Goal: Task Accomplishment & Management: Use online tool/utility

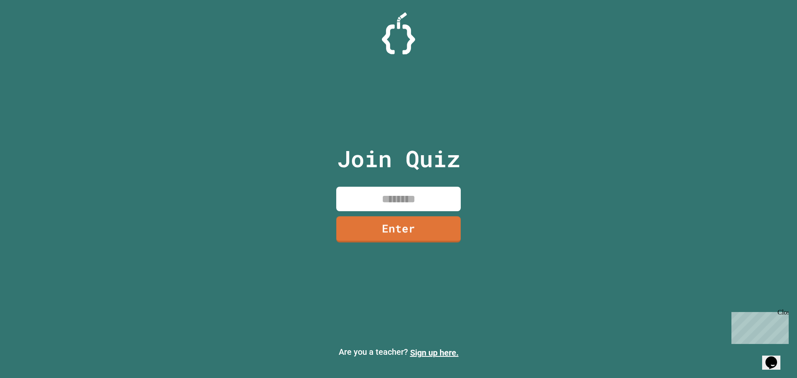
click at [384, 202] on input at bounding box center [398, 199] width 125 height 24
type input "********"
click at [377, 228] on link "Enter" at bounding box center [399, 227] width 114 height 27
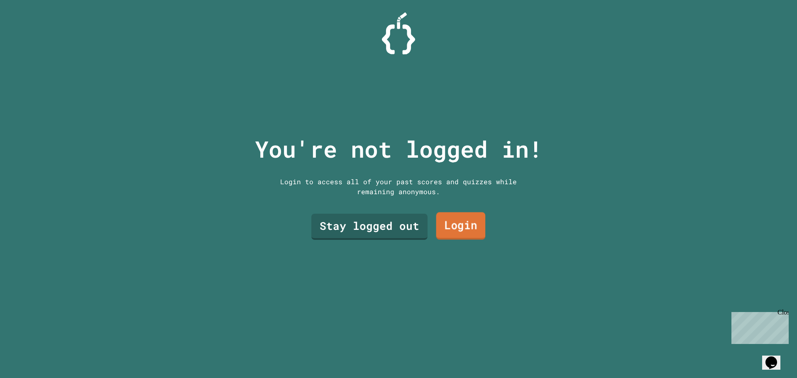
click at [397, 215] on link "Login" at bounding box center [460, 226] width 49 height 27
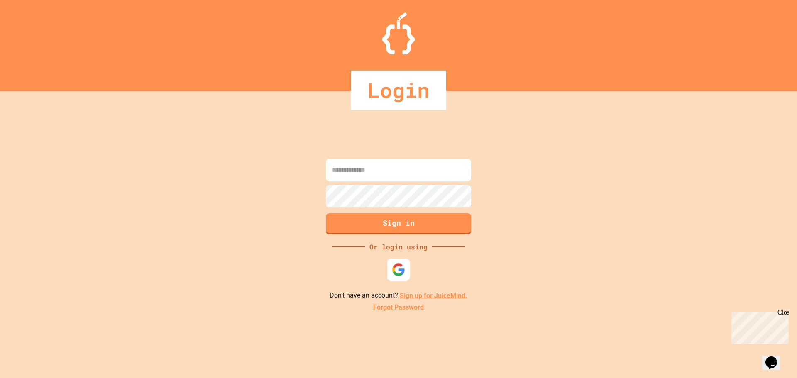
click at [397, 269] on img at bounding box center [399, 270] width 14 height 14
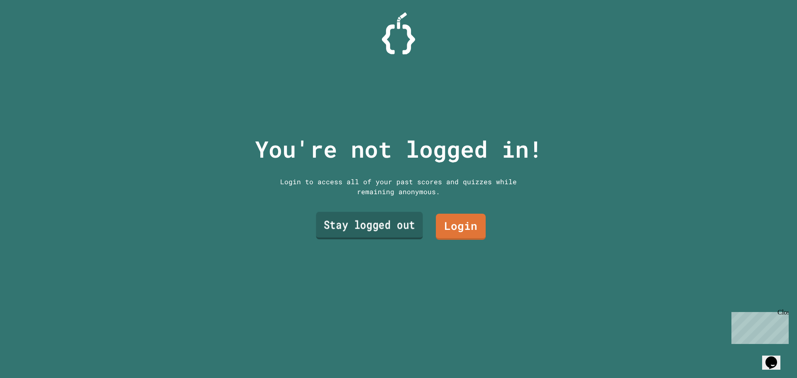
click at [317, 228] on link "Stay logged out" at bounding box center [369, 225] width 107 height 27
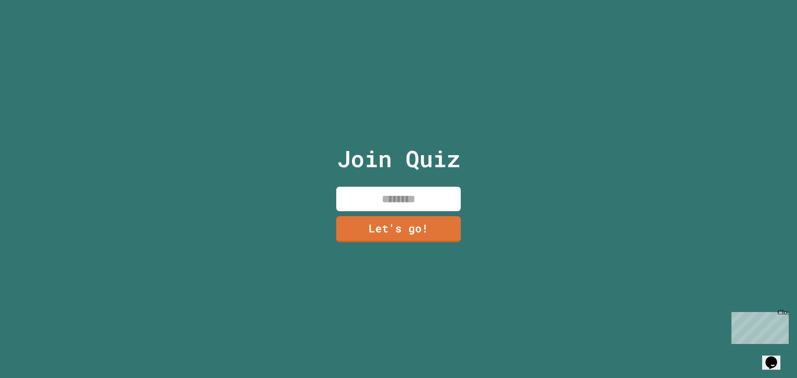
click at [397, 196] on input at bounding box center [398, 199] width 125 height 24
type input "****"
click at [385, 230] on link "Let's go!" at bounding box center [398, 228] width 121 height 27
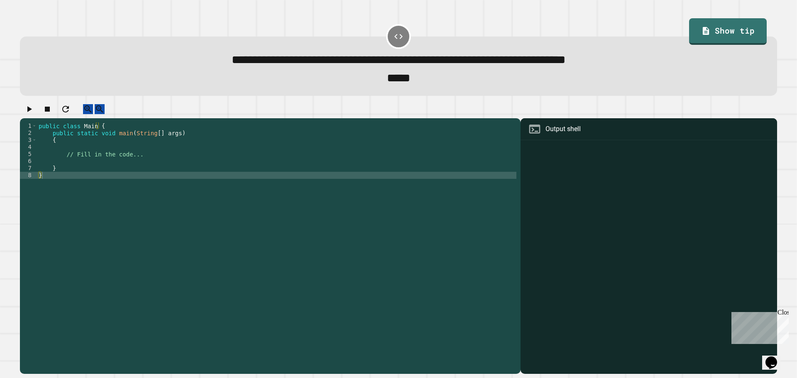
click at [93, 171] on div "public class Main { public static void main ( String [ ] args ) { // Fill in th…" at bounding box center [276, 238] width 479 height 233
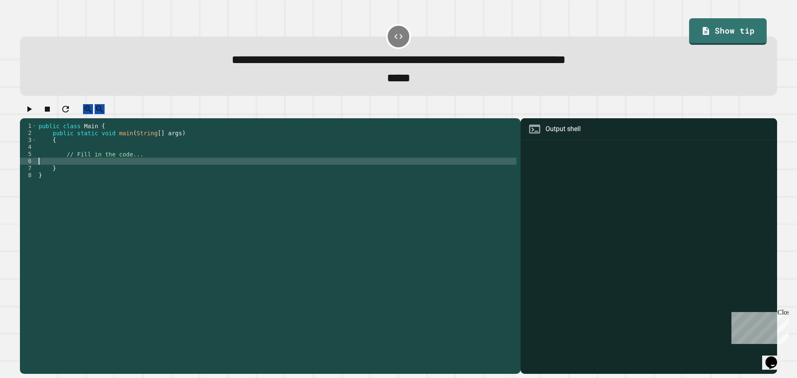
click at [73, 156] on div "public class Main { public static void main ( String [ ] args ) { // Fill in th…" at bounding box center [276, 238] width 479 height 233
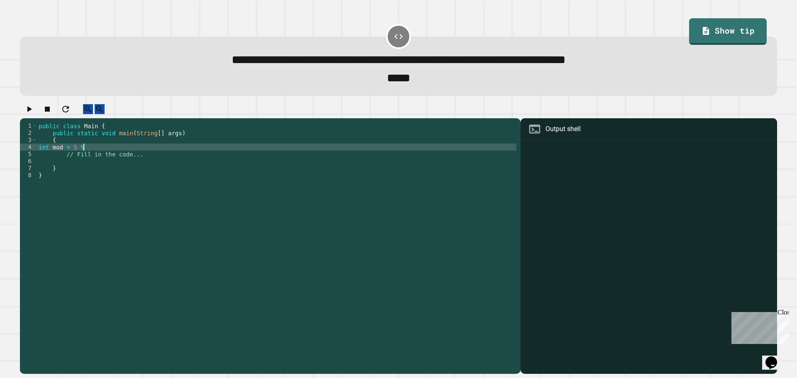
scroll to position [0, 3]
type textarea "**********"
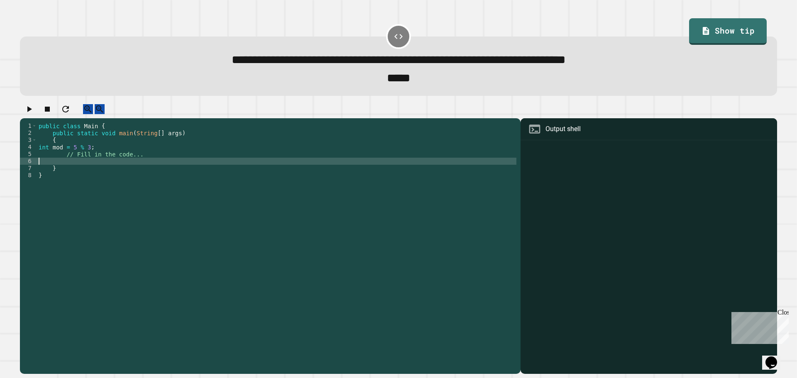
click at [86, 173] on div "public class Main { public static void main ( String [ ] args ) { int mod = 5 %…" at bounding box center [276, 238] width 479 height 233
click at [397, 41] on link "Show tip" at bounding box center [727, 31] width 77 height 27
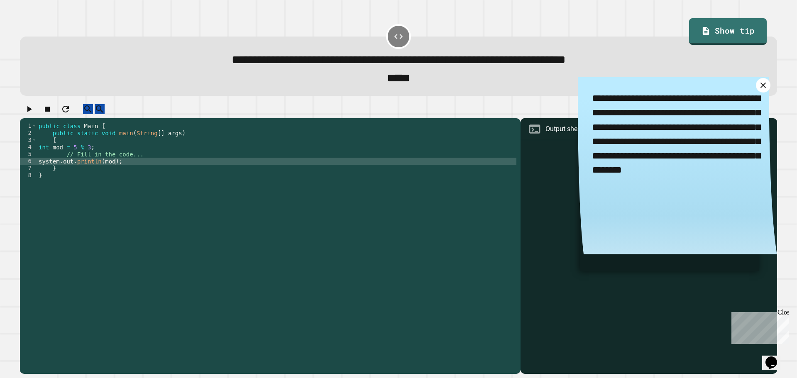
click at [397, 81] on link at bounding box center [763, 85] width 15 height 15
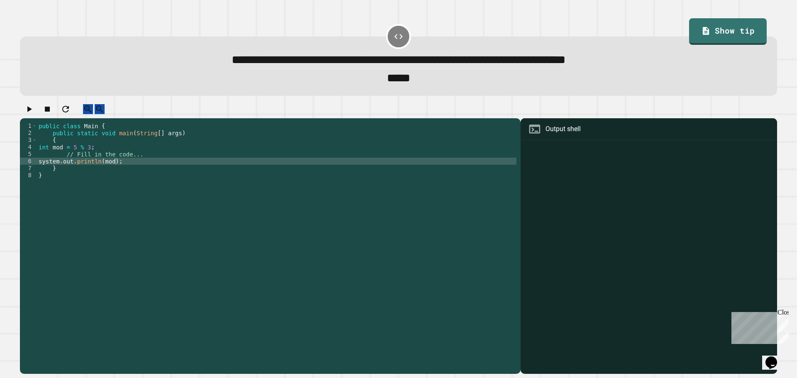
click at [397, 311] on div "Close" at bounding box center [782, 314] width 10 height 10
click at [34, 114] on icon "button" at bounding box center [29, 109] width 10 height 10
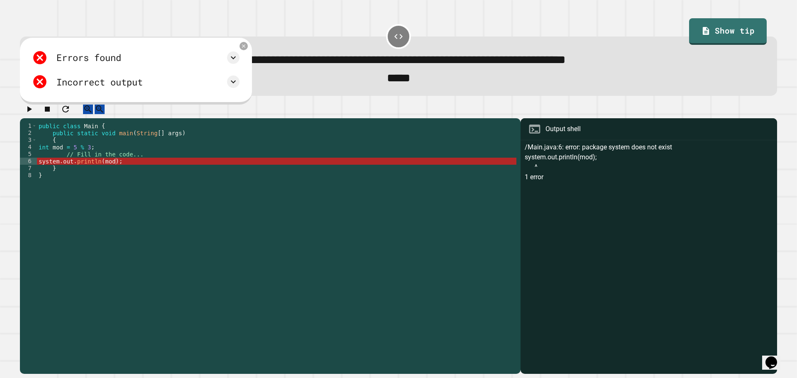
click at [34, 114] on icon "button" at bounding box center [29, 109] width 10 height 10
click at [246, 48] on icon at bounding box center [244, 46] width 4 height 4
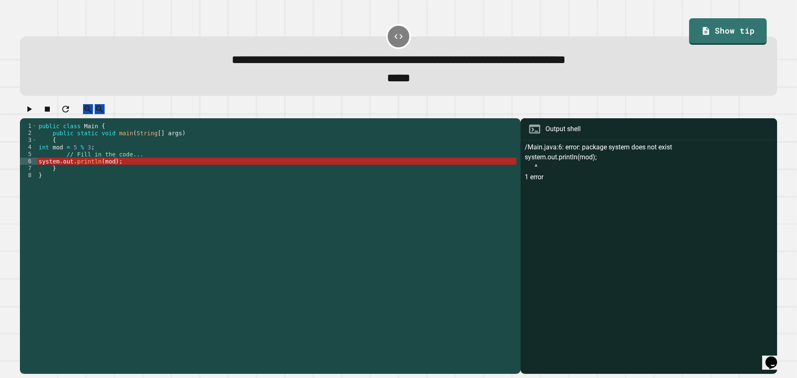
click at [59, 154] on div "public class Main { public static void main ( String [ ] args ) { int mod = 5 %…" at bounding box center [276, 238] width 479 height 233
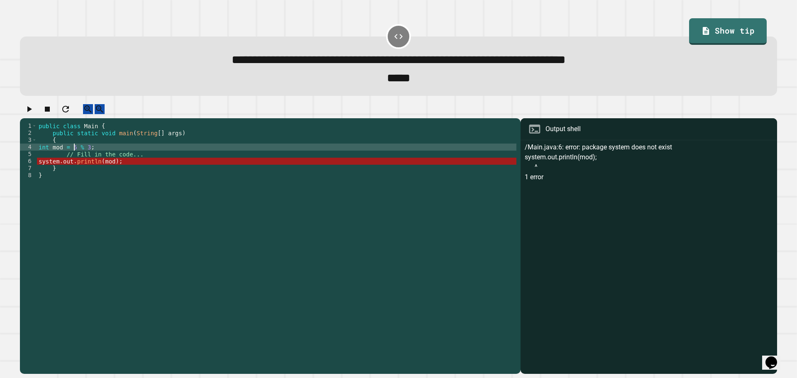
click at [74, 156] on div "public class Main { public static void main ( String [ ] args ) { int mod = 5 %…" at bounding box center [276, 238] width 479 height 233
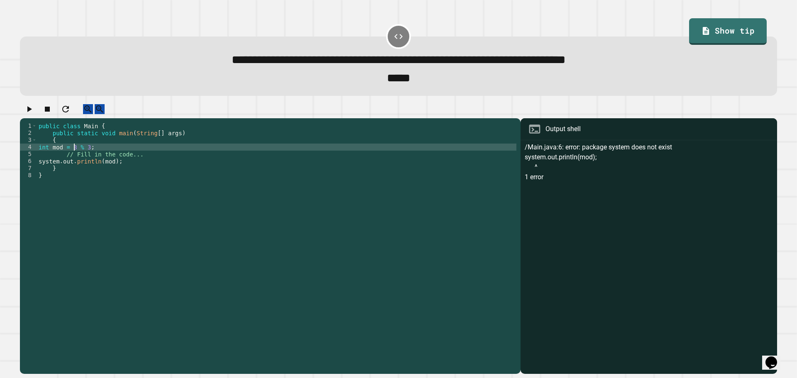
scroll to position [0, 2]
click at [86, 155] on div "public class Main { public static void main ( String [ ] args ) { int mod = 3 %…" at bounding box center [276, 238] width 479 height 233
click at [72, 156] on div "public class Main { public static void main ( String [ ] args ) { int mod = 3 %…" at bounding box center [276, 238] width 479 height 233
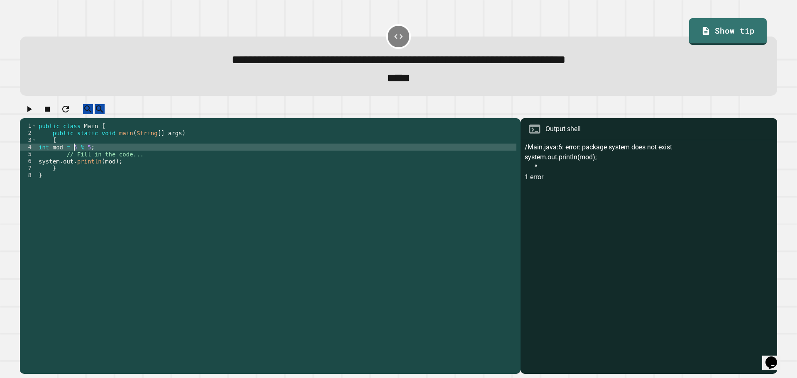
click at [86, 155] on div "public class Main { public static void main ( String [ ] args ) { int mod = 5 %…" at bounding box center [276, 238] width 479 height 233
click at [32, 112] on icon "button" at bounding box center [29, 109] width 5 height 6
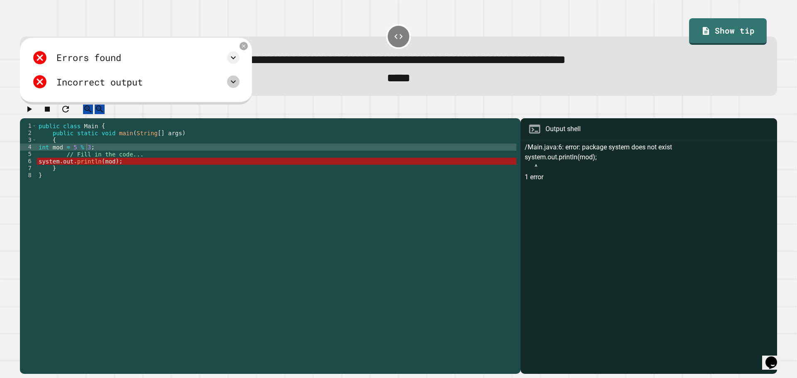
click at [238, 83] on icon at bounding box center [233, 82] width 10 height 10
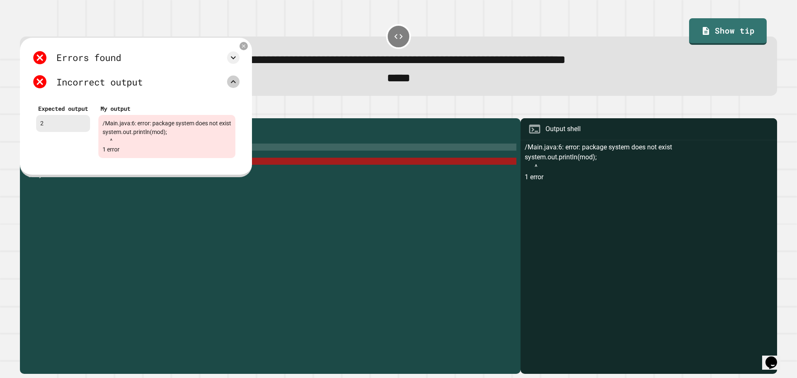
click at [238, 85] on icon at bounding box center [233, 82] width 10 height 10
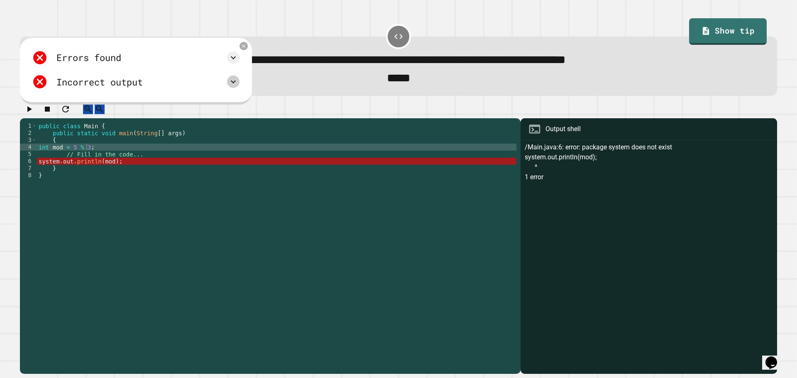
click at [248, 44] on div "Errors found /Main.java:6: error: package system does not exist system.out.prin…" at bounding box center [136, 71] width 232 height 67
click at [247, 46] on icon at bounding box center [243, 45] width 7 height 7
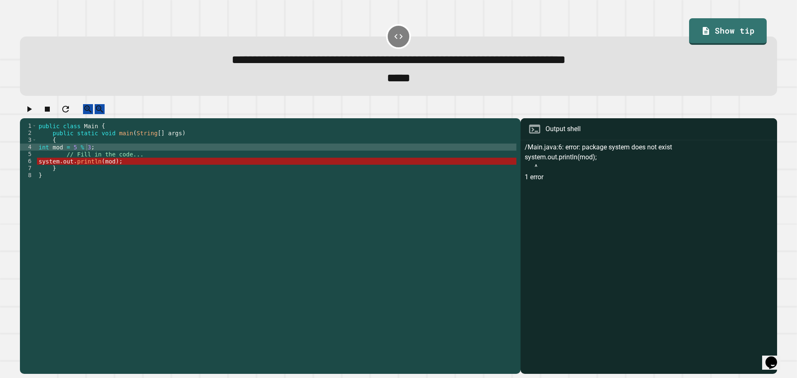
click at [107, 180] on div "public class Main { public static void main ( String [ ] args ) { int mod = 5 %…" at bounding box center [276, 238] width 479 height 233
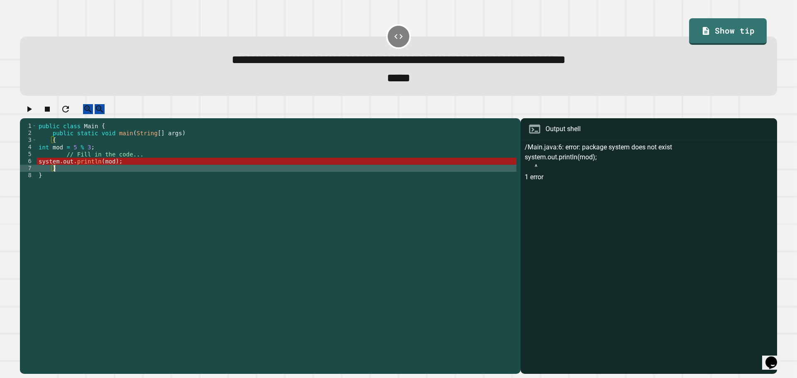
click at [91, 171] on div "public class Main { public static void main ( String [ ] args ) { int mod = 5 %…" at bounding box center [276, 238] width 479 height 233
click at [92, 171] on div "public class Main { public static void main ( String [ ] args ) { int mod = 5 %…" at bounding box center [276, 238] width 479 height 233
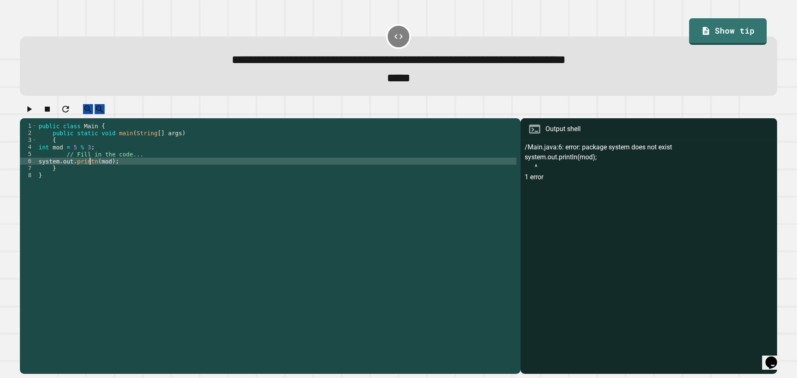
scroll to position [0, 4]
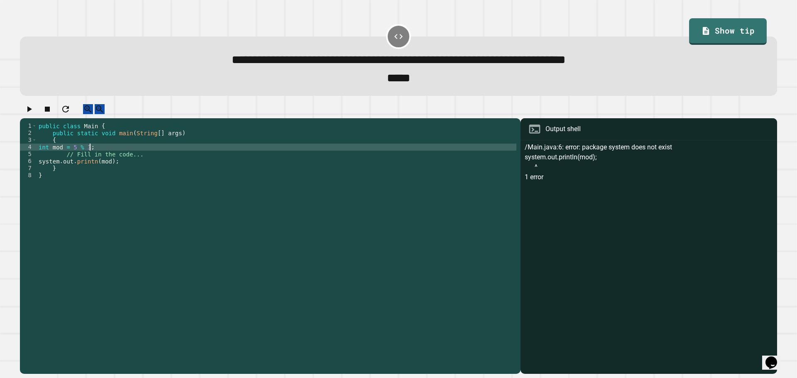
click at [97, 159] on div "public class Main { public static void main ( String [ ] args ) { int mod = 5 %…" at bounding box center [276, 238] width 479 height 233
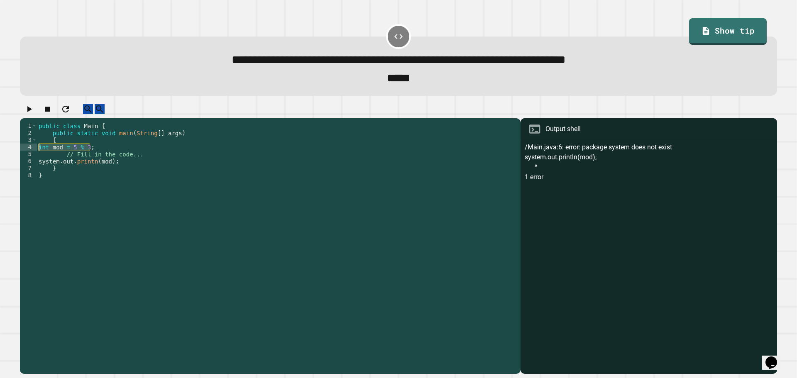
drag, startPoint x: 90, startPoint y: 156, endPoint x: 32, endPoint y: 156, distance: 57.7
click at [32, 156] on div "**********" at bounding box center [268, 231] width 496 height 219
type textarea "**********"
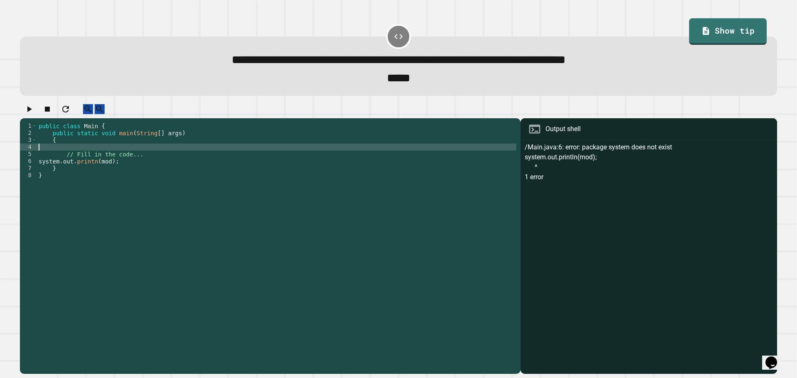
click at [154, 161] on div "public class Main { public static void main ( String [ ] args ) { // Fill in th…" at bounding box center [276, 238] width 479 height 233
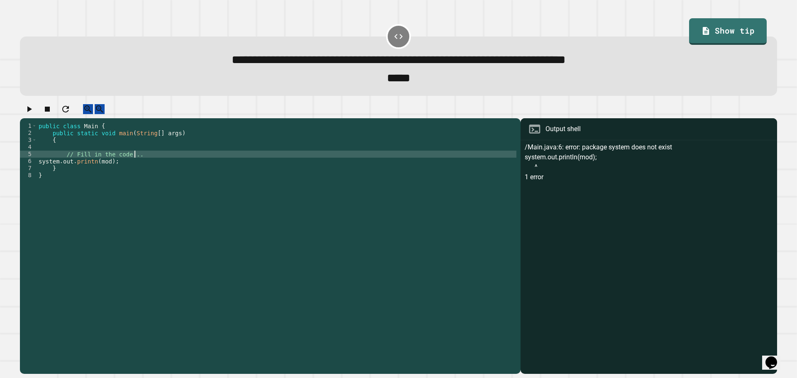
type textarea "**********"
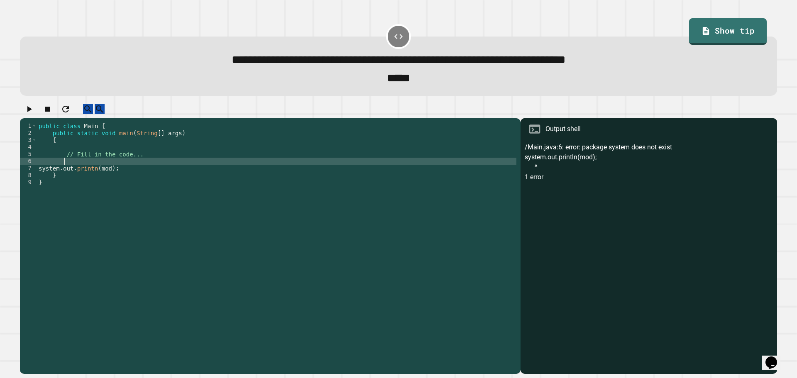
paste textarea "**********"
click at [23, 115] on div at bounding box center [398, 111] width 757 height 15
click at [27, 114] on icon "button" at bounding box center [29, 109] width 10 height 10
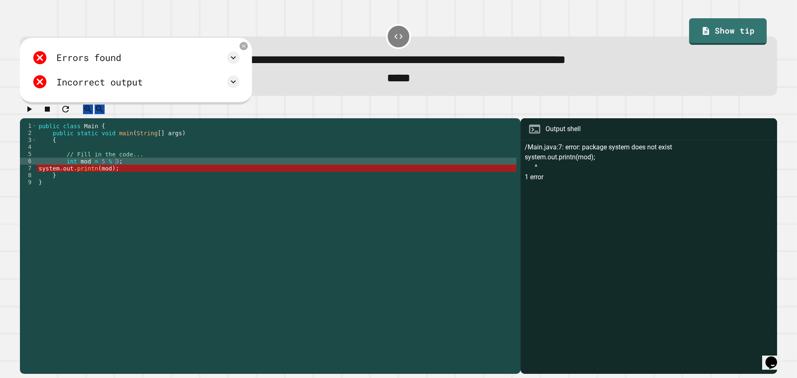
click at [89, 177] on div "public class Main { public static void main ( String [ ] args ) { // Fill in th…" at bounding box center [276, 238] width 479 height 233
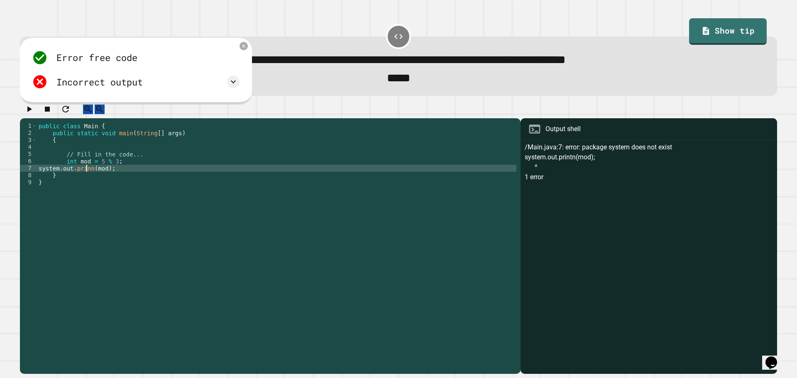
scroll to position [0, 3]
click at [32, 112] on icon "button" at bounding box center [29, 109] width 5 height 6
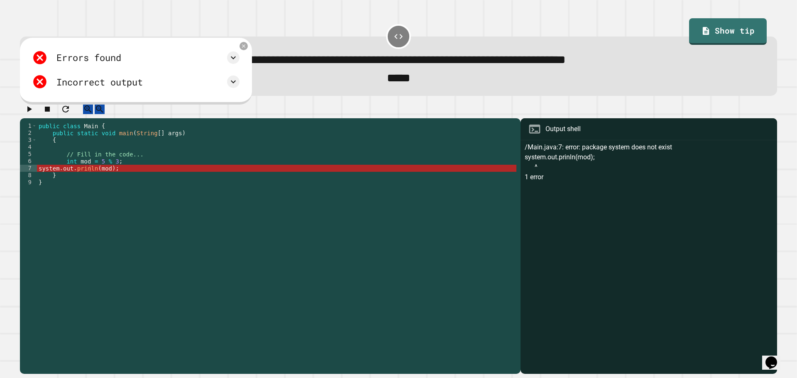
click at [172, 168] on div "public class Main { public static void main ( String [ ] args ) { // Fill in th…" at bounding box center [276, 238] width 479 height 233
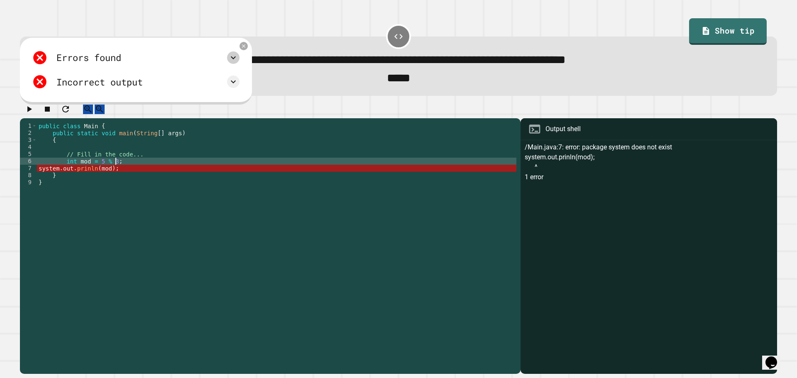
click at [238, 63] on icon at bounding box center [233, 58] width 10 height 10
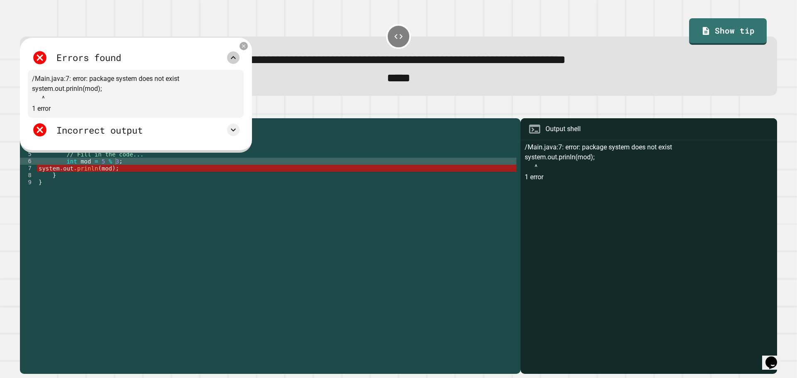
click at [237, 63] on icon at bounding box center [233, 58] width 10 height 10
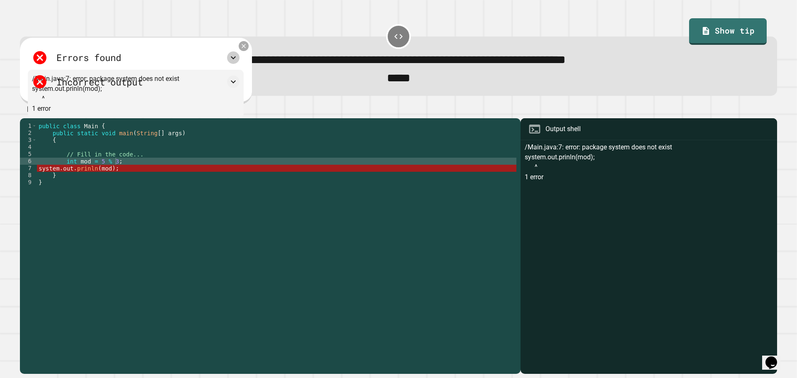
click at [247, 48] on icon at bounding box center [243, 45] width 7 height 7
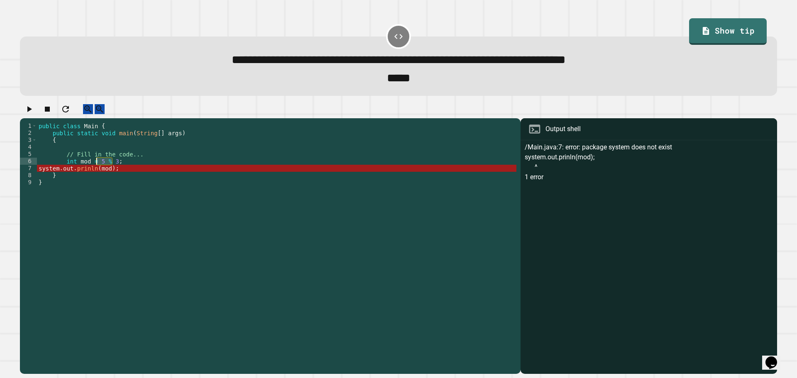
drag, startPoint x: 111, startPoint y: 171, endPoint x: 96, endPoint y: 170, distance: 15.4
click at [96, 170] on div "public class Main { public static void main ( String [ ] args ) { // Fill in th…" at bounding box center [276, 238] width 479 height 233
click at [121, 170] on div "public class Main { public static void main ( String [ ] args ) { // Fill in th…" at bounding box center [276, 238] width 479 height 233
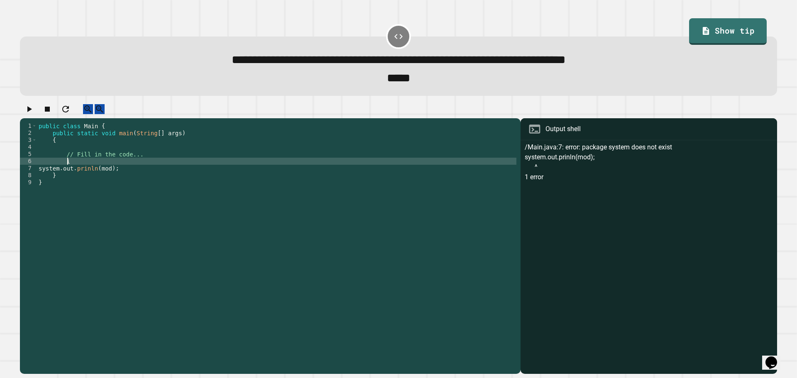
type textarea "*"
click at [105, 179] on div "public class Main { public static void main ( String [ ] args ) { // Fill in th…" at bounding box center [276, 238] width 479 height 233
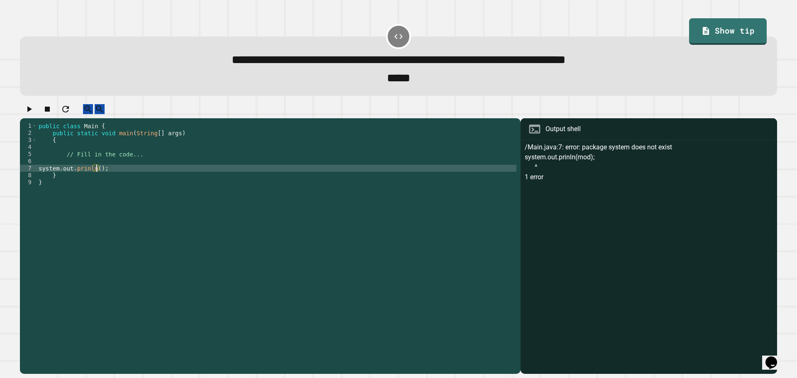
paste textarea "*****"
click at [29, 114] on icon "button" at bounding box center [29, 109] width 10 height 10
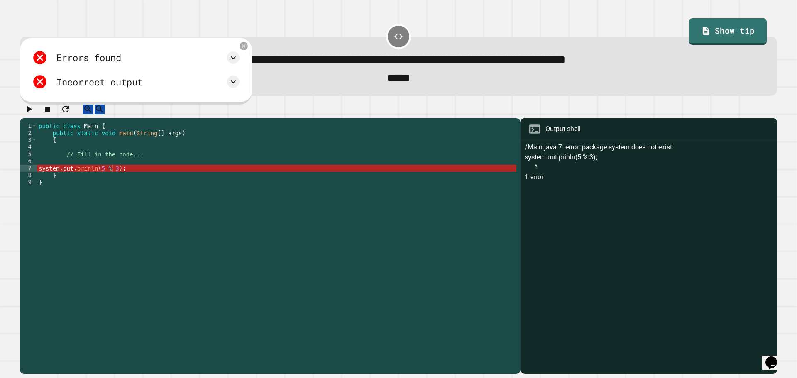
click at [87, 179] on div "public class Main { public static void main ( String [ ] args ) { // Fill in th…" at bounding box center [276, 238] width 479 height 233
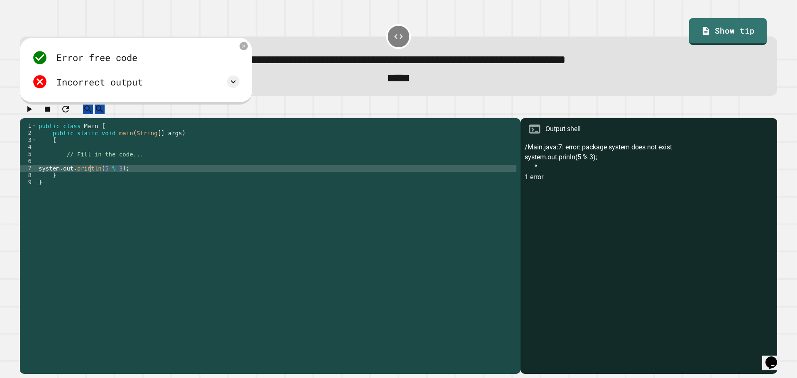
scroll to position [0, 3]
click at [27, 114] on icon "button" at bounding box center [29, 109] width 10 height 10
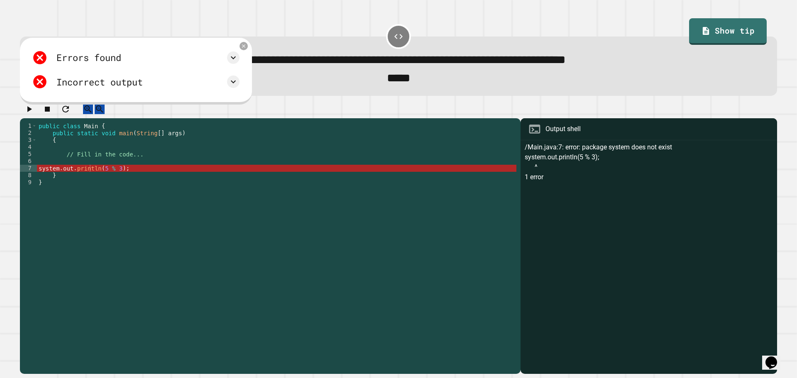
click at [40, 176] on div "public class Main { public static void main ( String [ ] args ) { // Fill in th…" at bounding box center [276, 238] width 479 height 233
click at [42, 178] on div "public class Main { public static void main ( String [ ] args ) { // Fill in th…" at bounding box center [276, 238] width 479 height 233
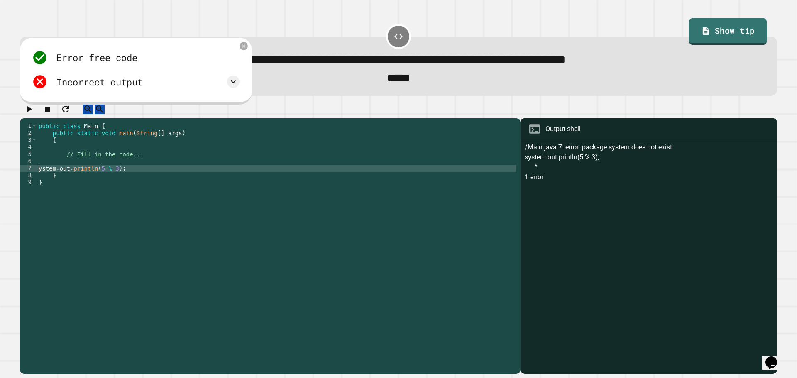
scroll to position [0, 0]
type textarea "**********"
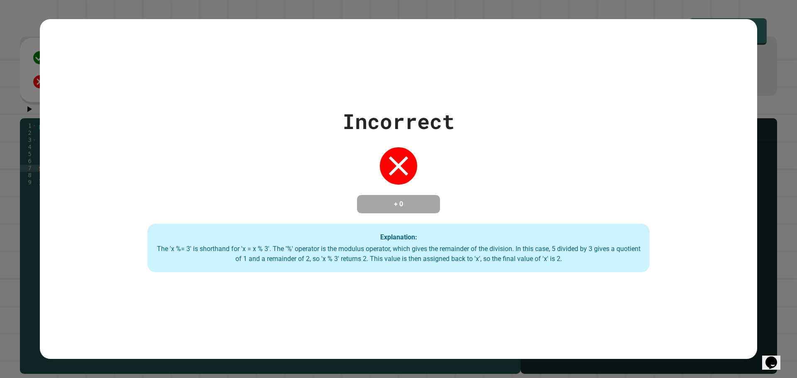
click at [257, 161] on div "Incorrect + 0 Explanation: The 'x %= 3' is shorthand for 'x = x % 3'. The '%' o…" at bounding box center [398, 189] width 717 height 167
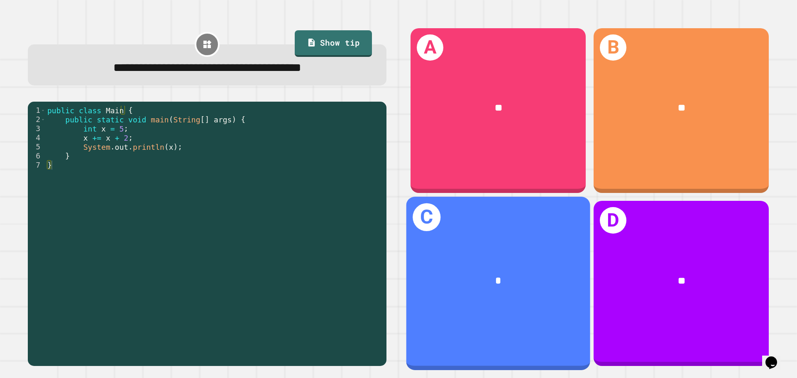
click at [397, 295] on div "*" at bounding box center [498, 282] width 184 height 56
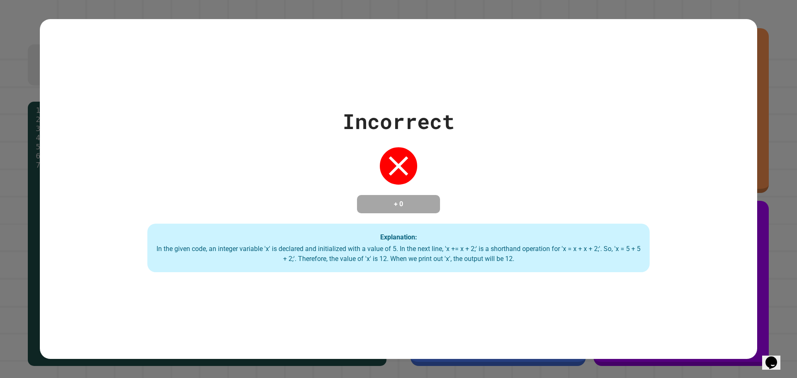
click at [397, 132] on div "Incorrect + 0 Explanation: In the given code, an integer variable 'x' is declar…" at bounding box center [398, 189] width 717 height 167
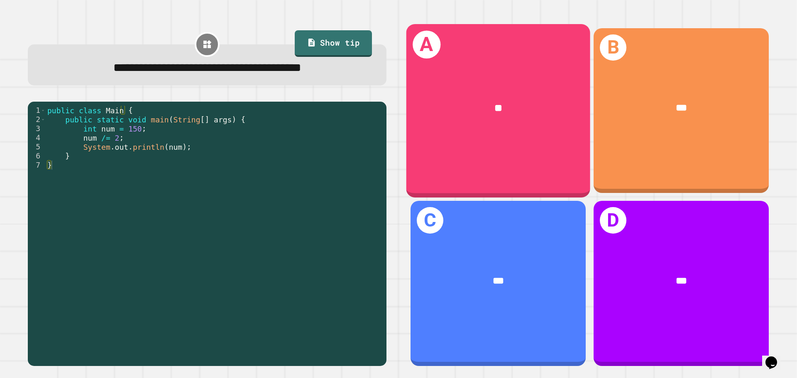
click at [397, 152] on div "A **" at bounding box center [498, 110] width 184 height 173
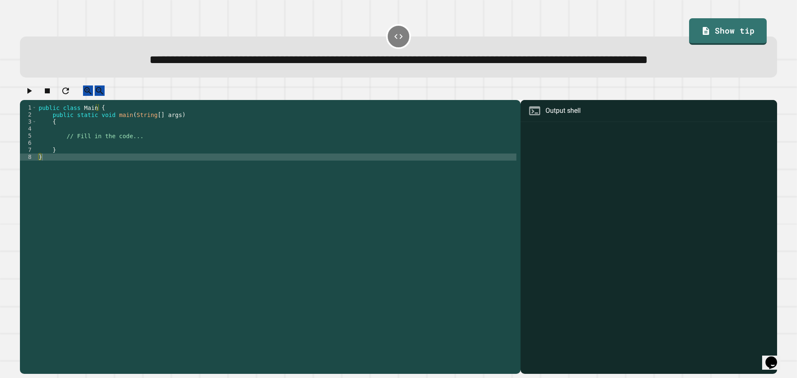
click at [76, 159] on div "public class Main { public static void main ( String [ ] args ) { // Fill in th…" at bounding box center [276, 220] width 479 height 233
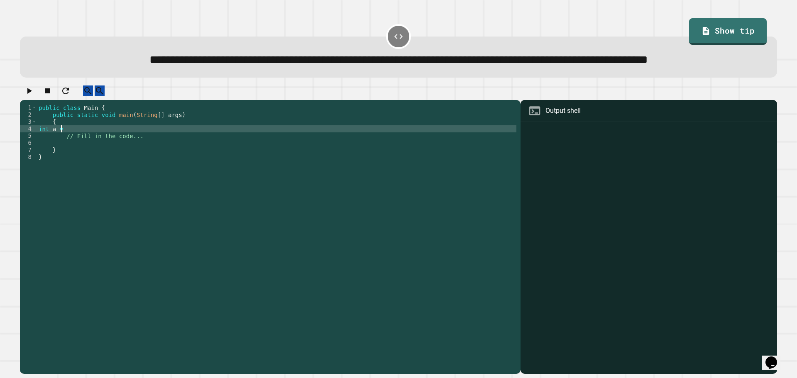
scroll to position [0, 1]
type textarea "**********"
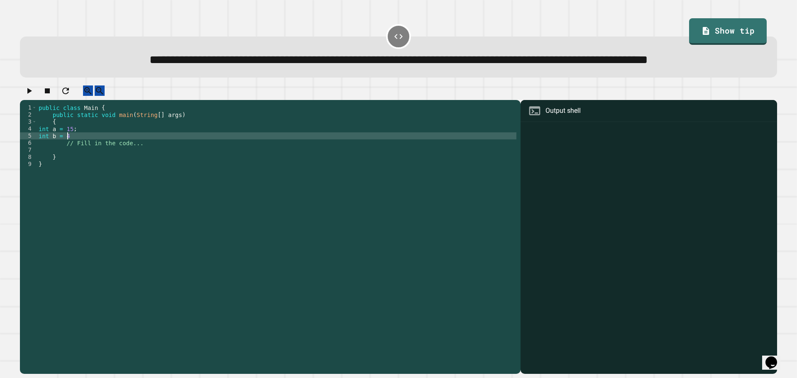
type textarea "**********"
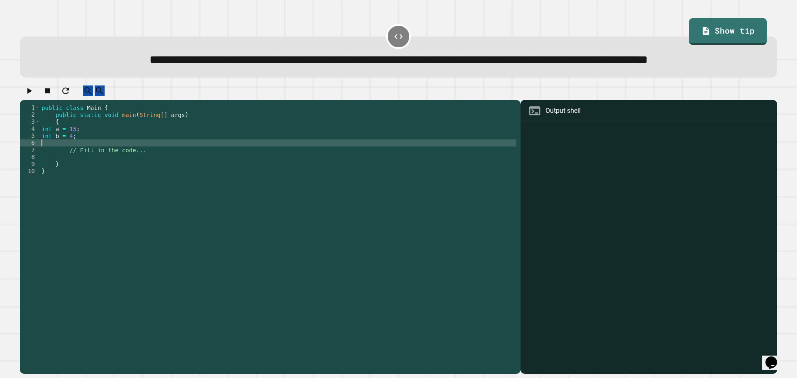
click at [95, 185] on div "public class Main { public static void main ( String [ ] args ) { int a = 15 ; …" at bounding box center [278, 220] width 477 height 233
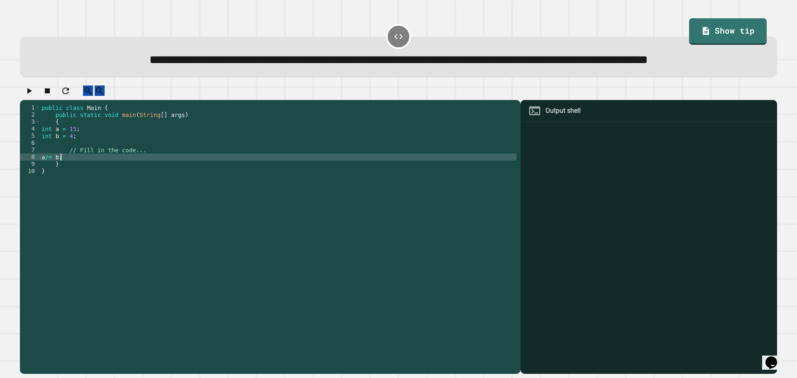
scroll to position [0, 1]
click at [21, 100] on div at bounding box center [398, 93] width 757 height 15
click at [27, 96] on button "button" at bounding box center [29, 91] width 10 height 10
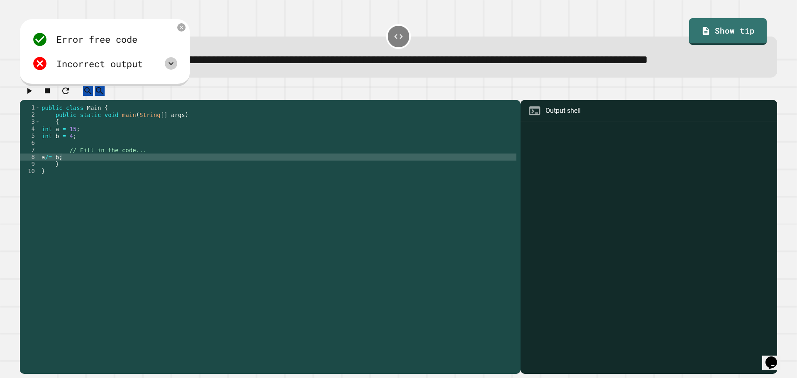
click at [172, 68] on icon at bounding box center [171, 64] width 10 height 10
click at [47, 185] on div "public class Main { public static void main ( String [ ] args ) { int a = 15 ; …" at bounding box center [278, 220] width 477 height 233
click at [31, 94] on icon "button" at bounding box center [29, 91] width 5 height 6
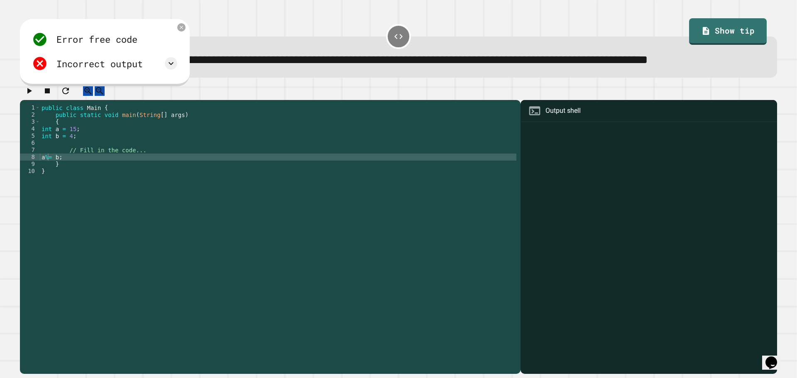
click at [42, 185] on div "public class Main { public static void main ( String [ ] args ) { int a = 15 ; …" at bounding box center [278, 220] width 477 height 233
click at [31, 96] on icon "button" at bounding box center [29, 91] width 10 height 10
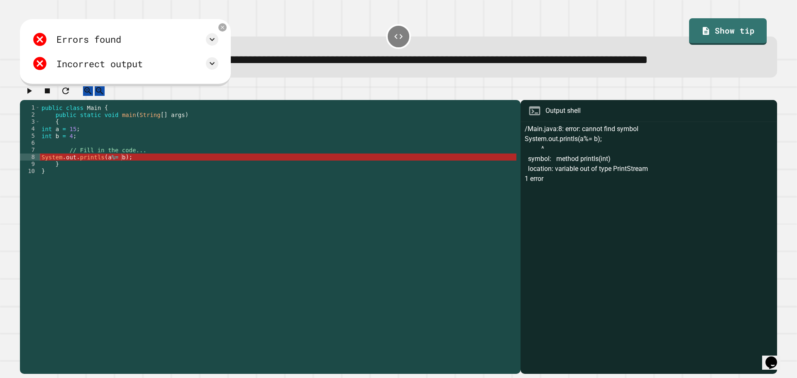
click at [99, 183] on div "public class Main { public static void main ( String [ ] args ) { int a = 15 ; …" at bounding box center [278, 220] width 477 height 233
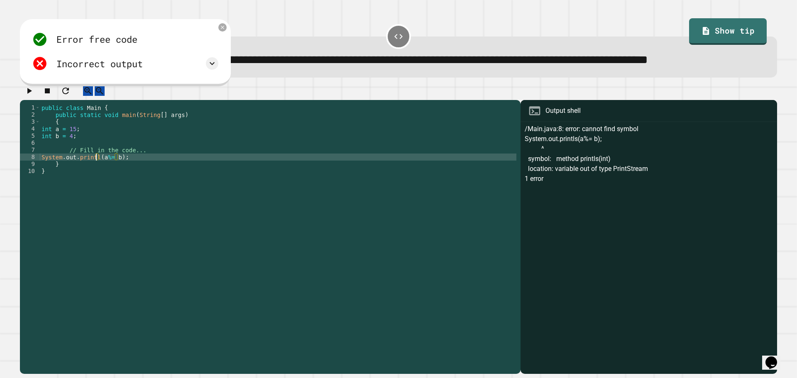
scroll to position [0, 4]
type textarea "**********"
click at [29, 96] on icon "button" at bounding box center [29, 91] width 10 height 10
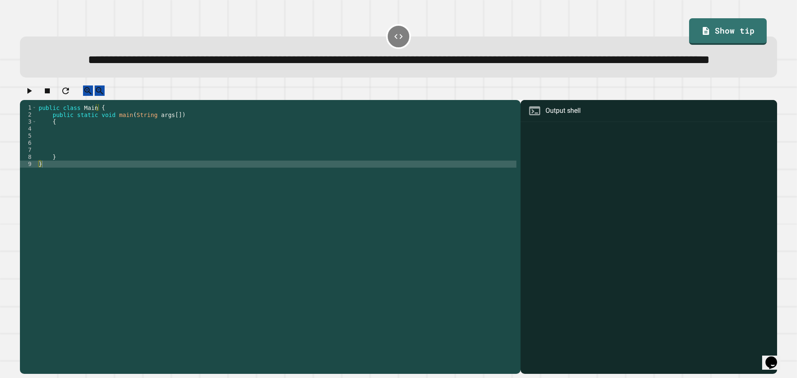
click at [138, 154] on div "public class Main { public static void main ( String args [ ]) { } }" at bounding box center [276, 220] width 479 height 233
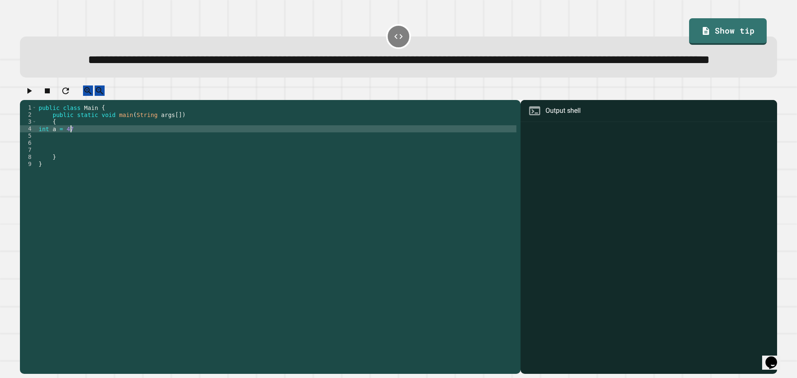
scroll to position [0, 2]
type textarea "**********"
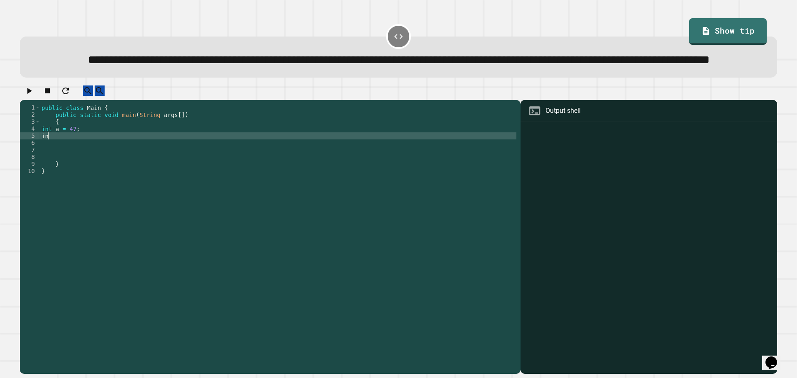
type textarea "*"
click at [51, 156] on div "public class Main { public static void main ( String args [ ]) { int a = 47 ; d…" at bounding box center [278, 220] width 477 height 233
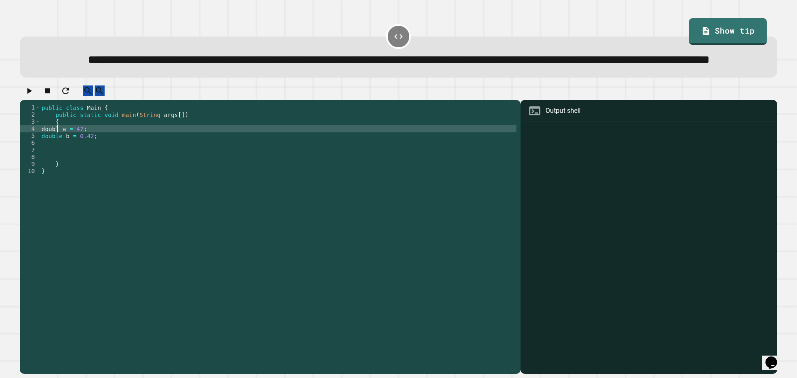
scroll to position [0, 1]
click at [82, 156] on div "public class Main { public static void main ( String args [ ]) { double a = 47 …" at bounding box center [278, 220] width 477 height 233
type textarea "**********"
click at [84, 171] on div "public class Main { public static void main ( String args [ ]) { double a = 47.…" at bounding box center [278, 220] width 477 height 233
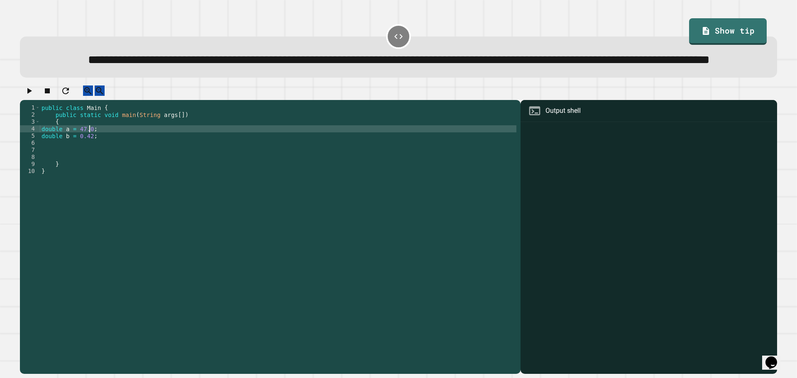
scroll to position [0, 0]
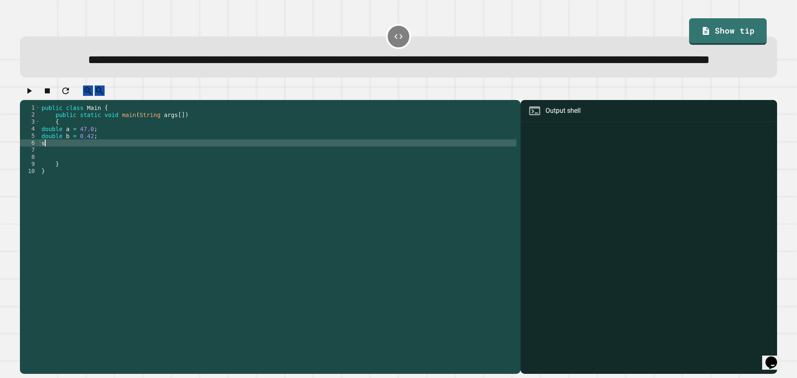
type textarea "*"
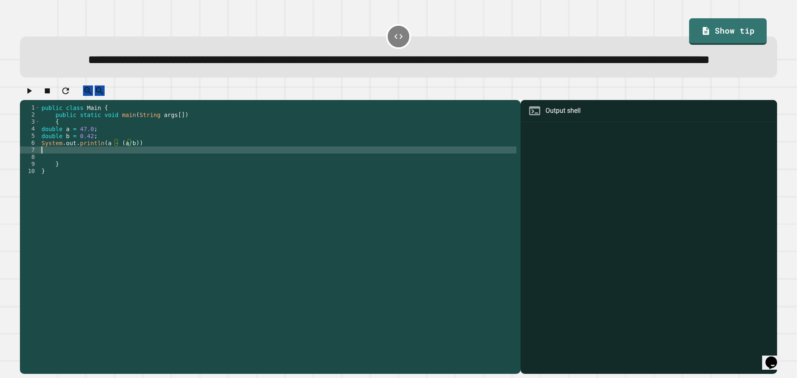
click at [155, 174] on div "public class Main { public static void main ( String args [ ]) { double a = 47.…" at bounding box center [278, 220] width 477 height 233
click at [154, 168] on div "public class Main { public static void main ( String args [ ]) { double a = 47.…" at bounding box center [278, 220] width 477 height 233
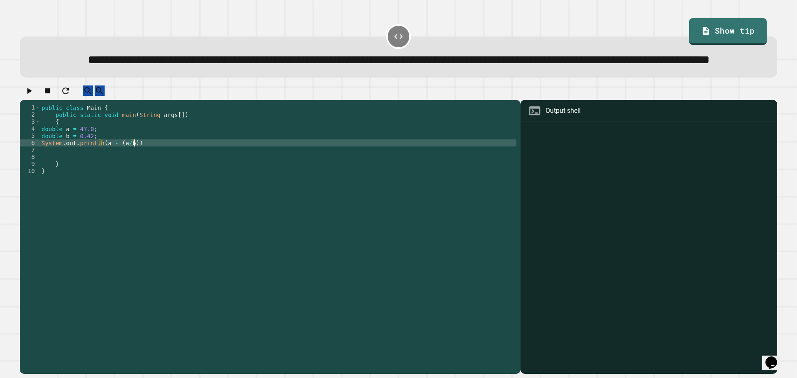
scroll to position [0, 6]
click at [26, 96] on button "button" at bounding box center [29, 91] width 10 height 10
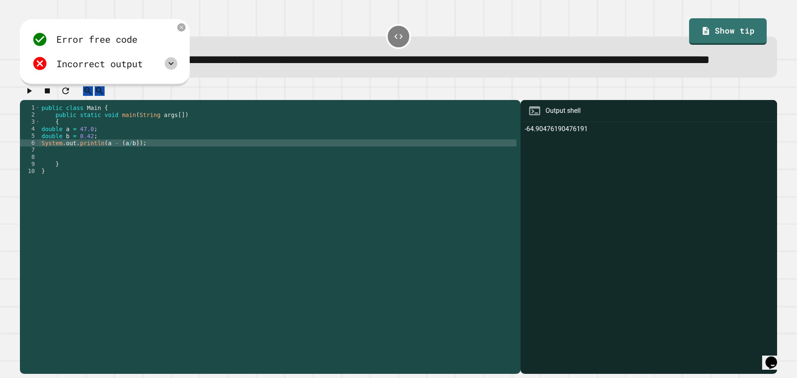
click at [174, 68] on icon at bounding box center [171, 64] width 10 height 10
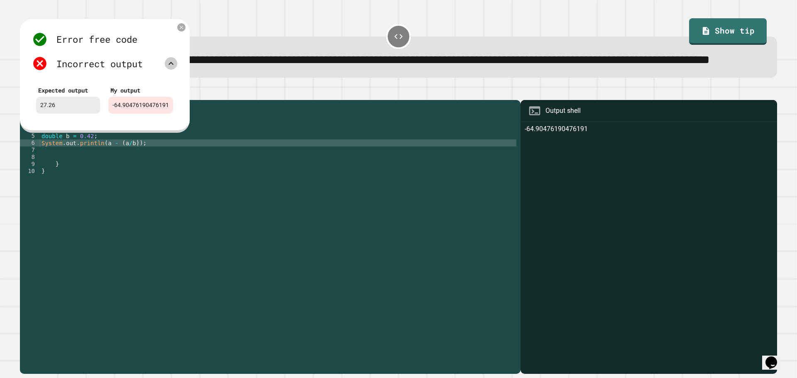
click at [175, 68] on icon at bounding box center [171, 64] width 10 height 10
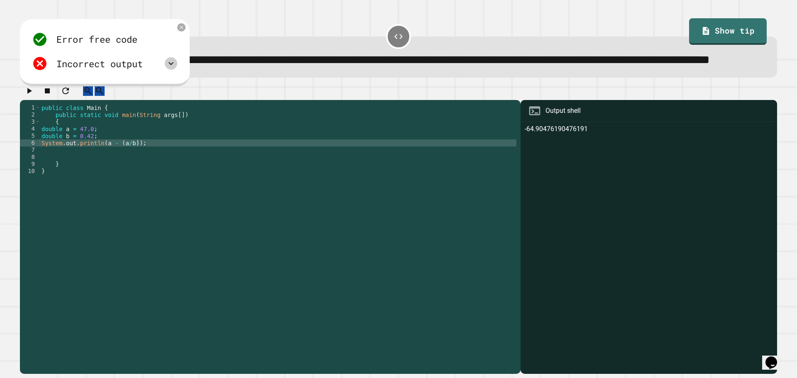
click at [125, 171] on div "public class Main { public static void main ( String args [ ]) { double a = 47.…" at bounding box center [278, 220] width 477 height 233
type textarea "**********"
click at [34, 96] on icon "button" at bounding box center [29, 91] width 10 height 10
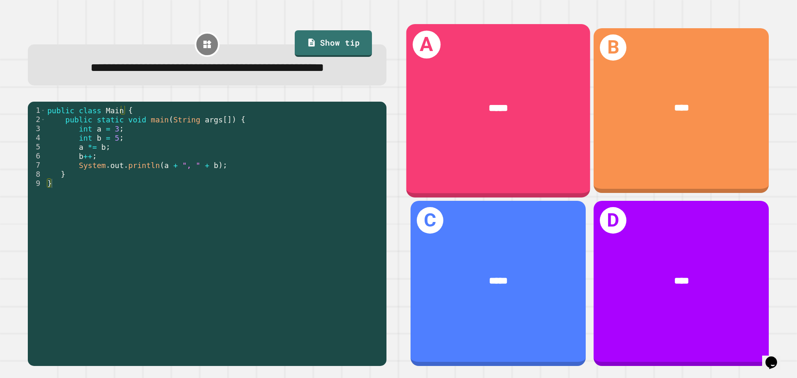
click at [397, 131] on div "*****" at bounding box center [498, 109] width 184 height 56
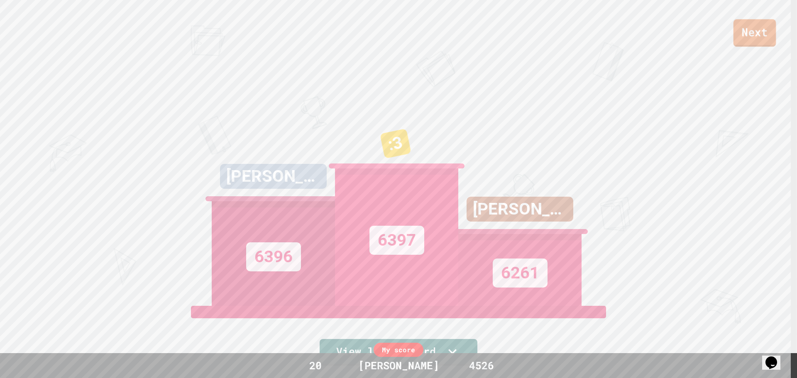
click at [397, 35] on link "Next" at bounding box center [754, 32] width 43 height 27
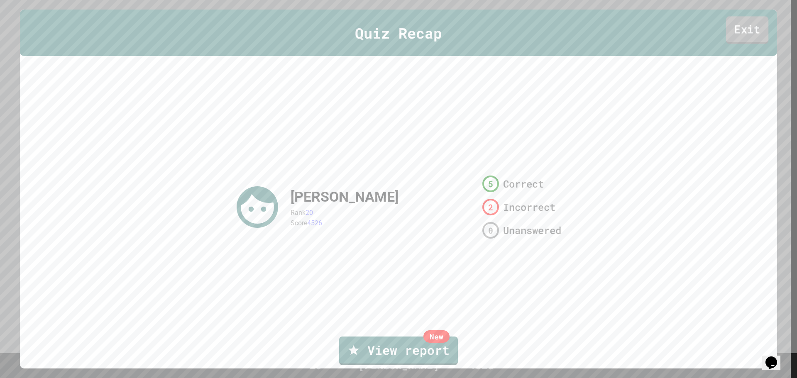
click at [397, 36] on link "Exit" at bounding box center [747, 29] width 42 height 27
